Goal: Transaction & Acquisition: Purchase product/service

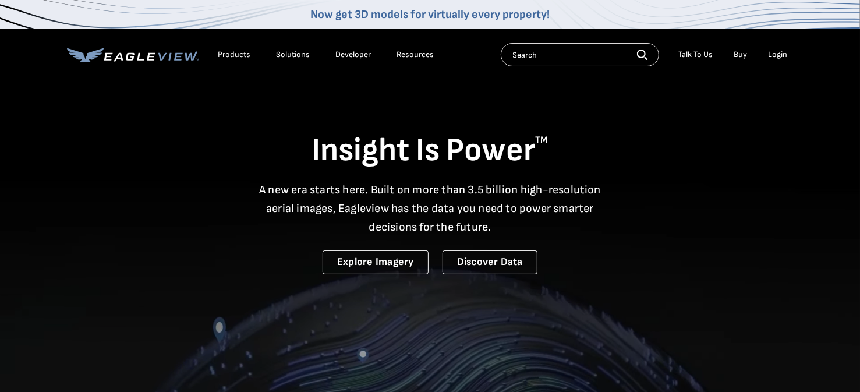
click at [771, 59] on div "Login" at bounding box center [777, 54] width 19 height 10
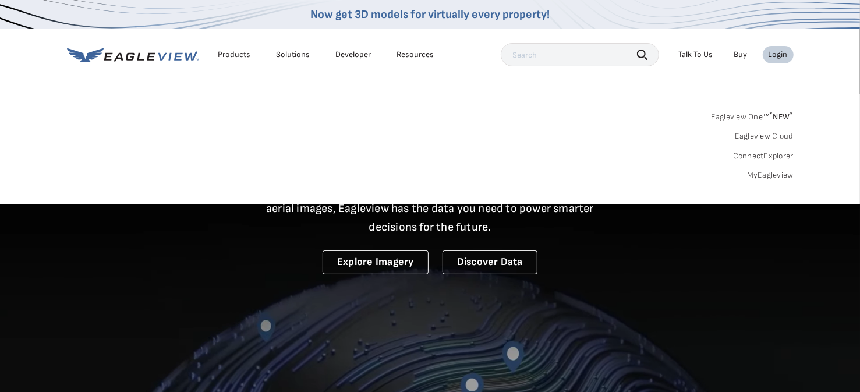
click at [766, 172] on link "MyEagleview" at bounding box center [770, 175] width 47 height 10
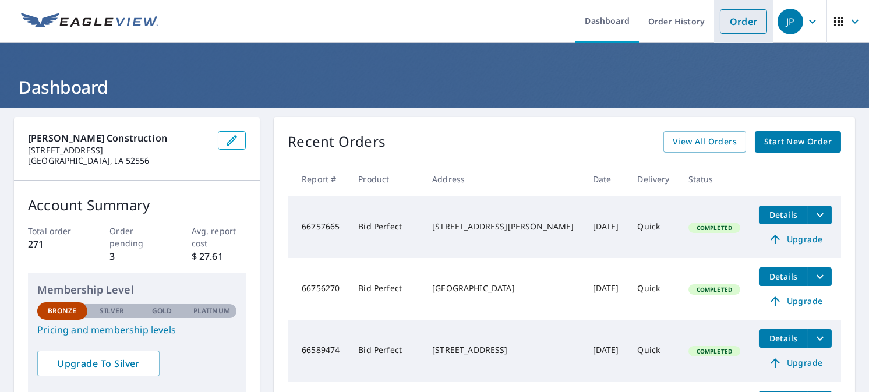
click at [735, 26] on link "Order" at bounding box center [743, 21] width 47 height 24
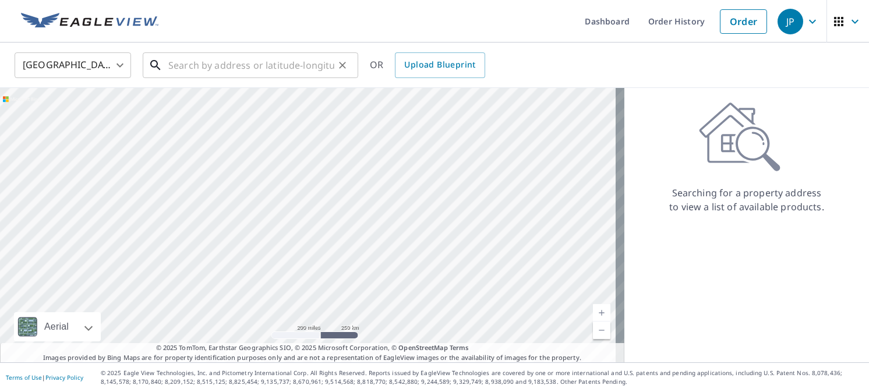
click at [176, 62] on input "text" at bounding box center [251, 65] width 166 height 33
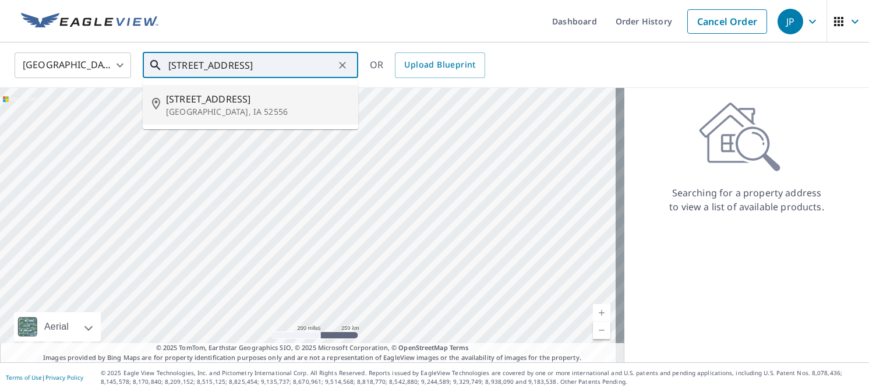
click at [192, 120] on li "[STREET_ADDRESS]" at bounding box center [250, 105] width 215 height 40
type input "[STREET_ADDRESS]"
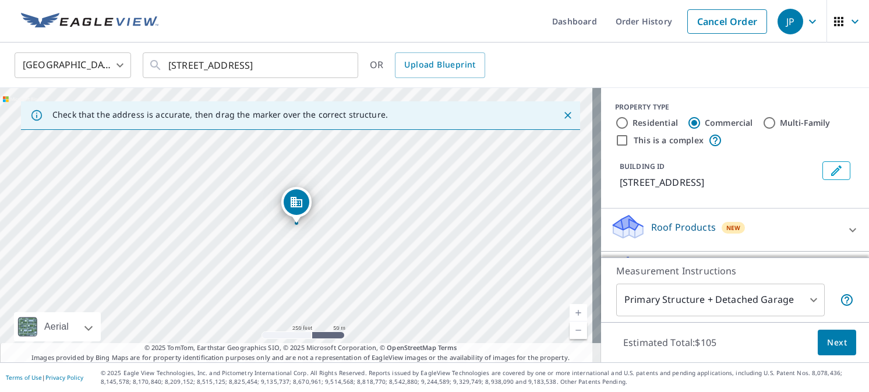
click at [615, 119] on input "Residential" at bounding box center [622, 123] width 14 height 14
radio input "true"
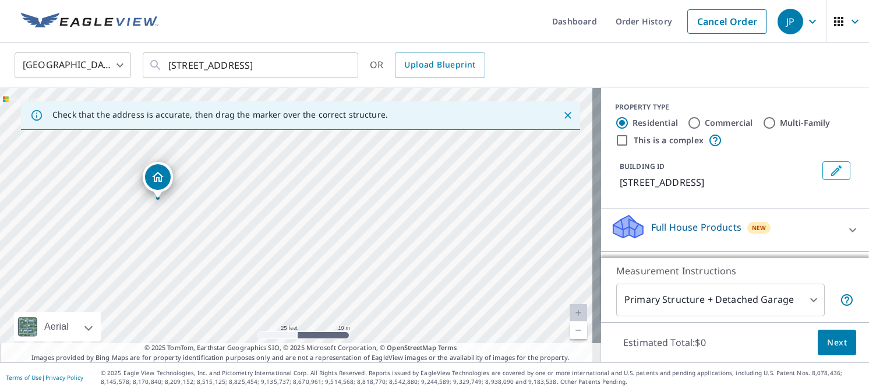
scroll to position [58, 0]
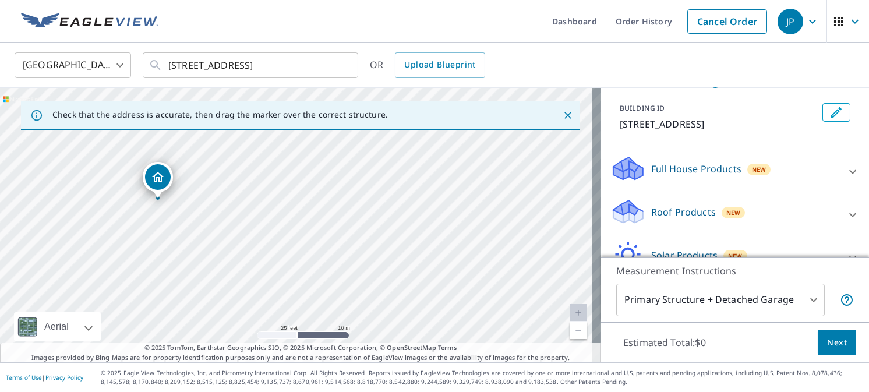
click at [651, 211] on p "Roof Products" at bounding box center [683, 212] width 65 height 14
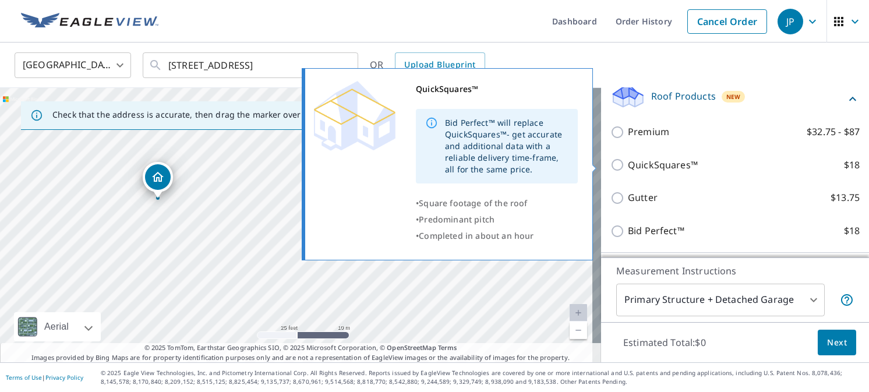
click at [611, 160] on input "QuickSquares™ $18" at bounding box center [618, 165] width 17 height 14
checkbox input "true"
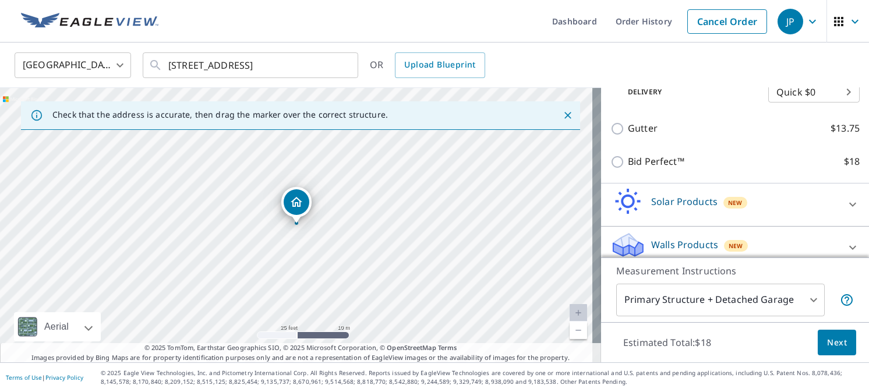
scroll to position [292, 0]
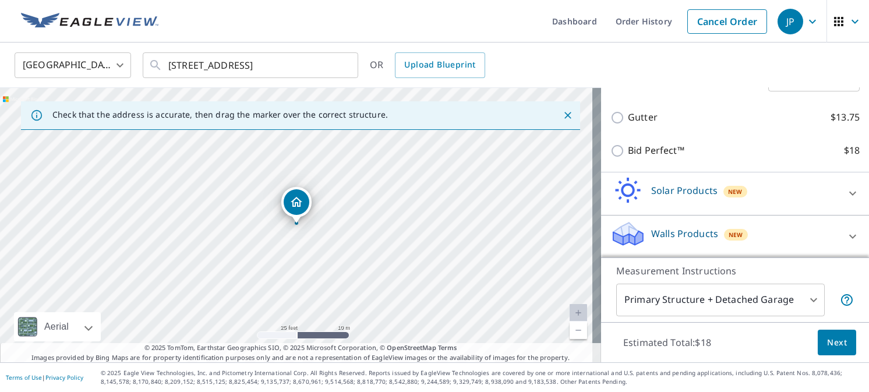
click at [827, 341] on span "Next" at bounding box center [837, 342] width 20 height 15
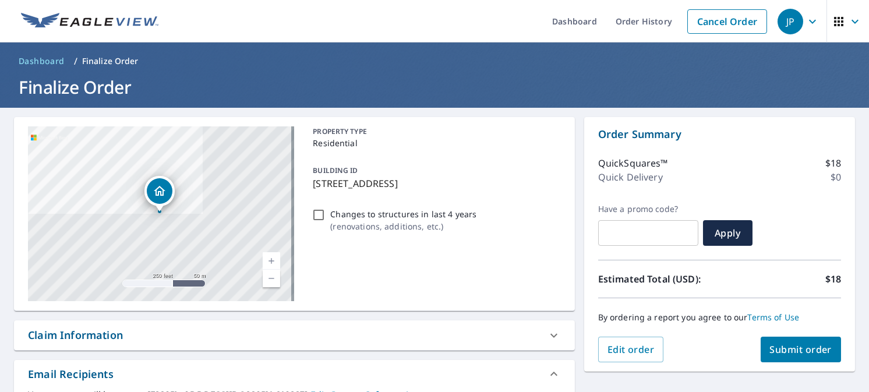
click at [316, 215] on input "Changes to structures in last 4 years ( renovations, additions, etc. )" at bounding box center [318, 215] width 14 height 14
checkbox input "true"
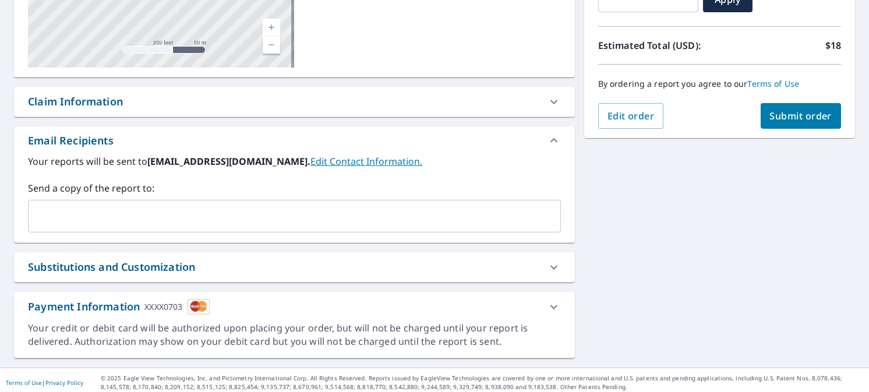
scroll to position [238, 0]
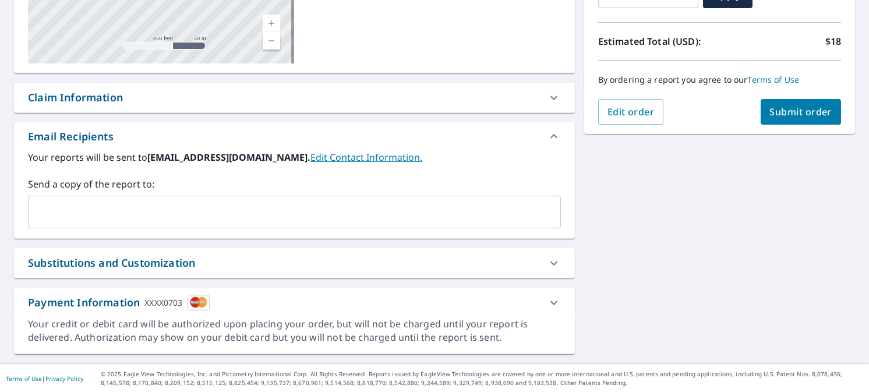
click at [767, 118] on button "Submit order" at bounding box center [800, 112] width 81 height 26
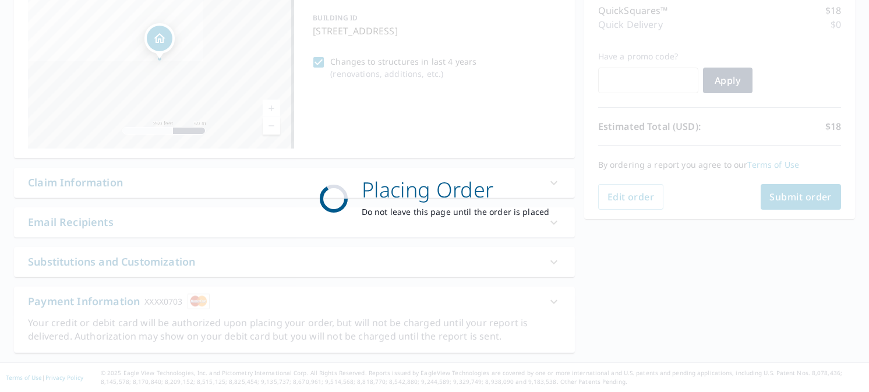
scroll to position [151, 0]
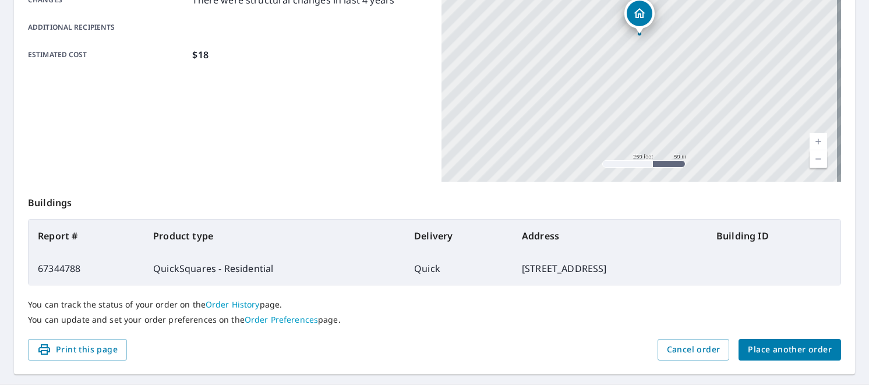
scroll to position [293, 0]
